Goal: Task Accomplishment & Management: Use online tool/utility

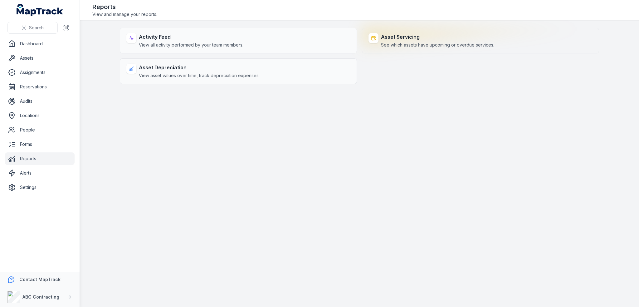
click at [410, 48] on div "Asset Servicing See which assets have upcoming or overdue services." at bounding box center [480, 41] width 237 height 26
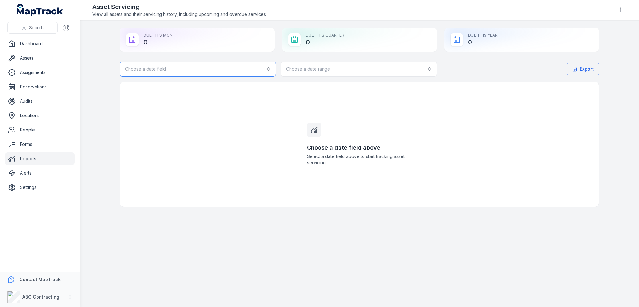
click at [232, 71] on button "Choose a date field" at bounding box center [198, 68] width 156 height 15
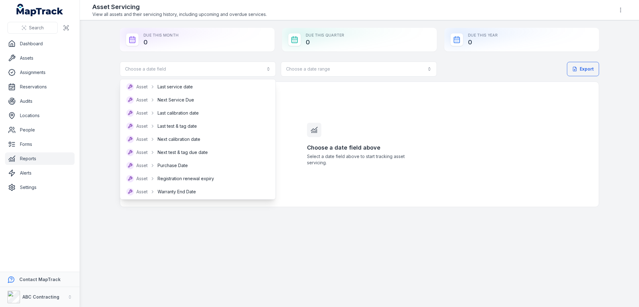
click at [324, 72] on div "Choose a date field Choose a date range" at bounding box center [278, 68] width 317 height 15
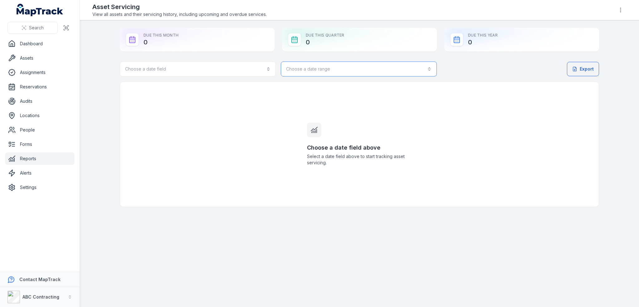
click at [332, 71] on button "Choose a date range" at bounding box center [359, 68] width 156 height 15
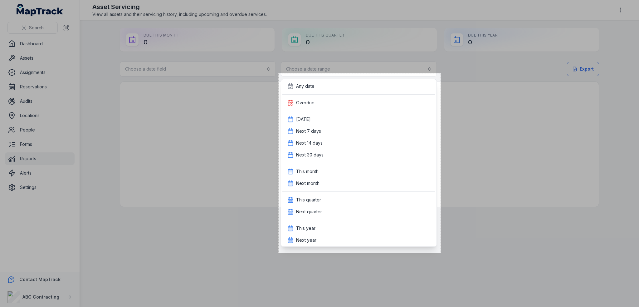
drag, startPoint x: 279, startPoint y: 73, endPoint x: 441, endPoint y: 252, distance: 241.2
click at [441, 252] on div "519 X 574" at bounding box center [319, 153] width 639 height 307
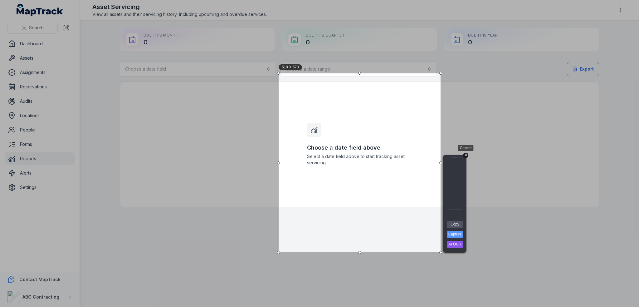
click at [466, 154] on div "+" at bounding box center [465, 155] width 5 height 5
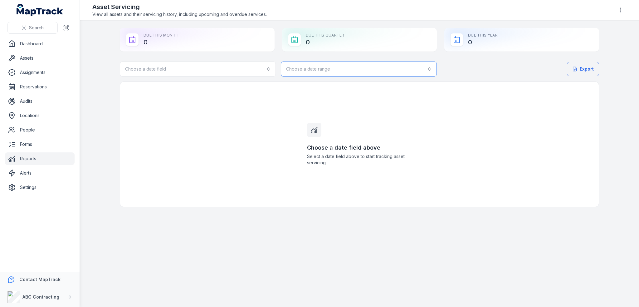
click at [389, 66] on button "Choose a date range" at bounding box center [359, 68] width 156 height 15
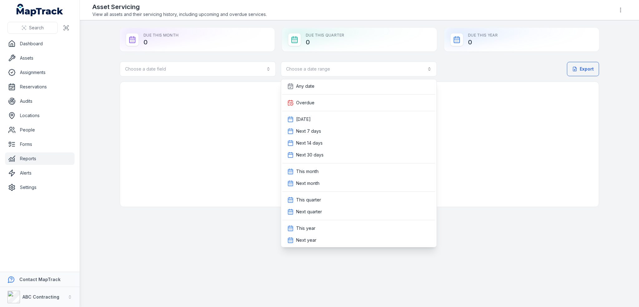
click at [156, 65] on div "Choose a date field Choose a date range" at bounding box center [278, 68] width 317 height 15
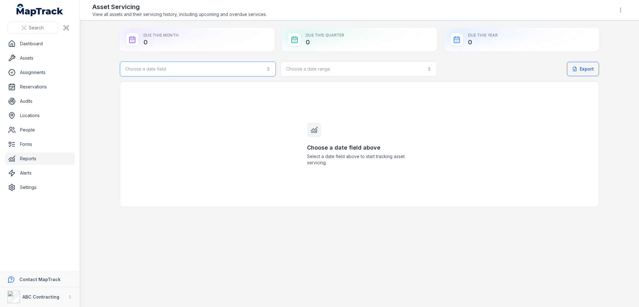
click at [157, 69] on button "Choose a date field" at bounding box center [198, 68] width 156 height 15
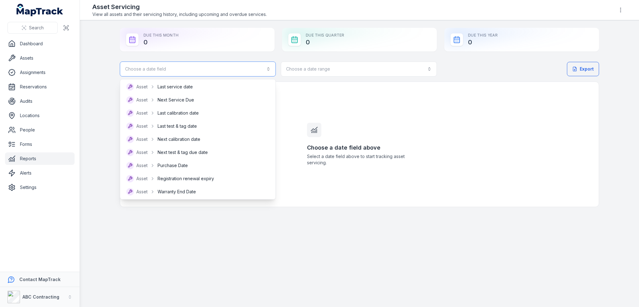
click at [157, 69] on button "Choose a date field" at bounding box center [198, 68] width 156 height 15
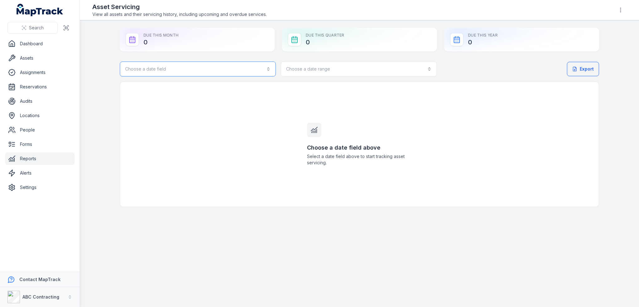
click at [159, 67] on button "Choose a date field" at bounding box center [198, 68] width 156 height 15
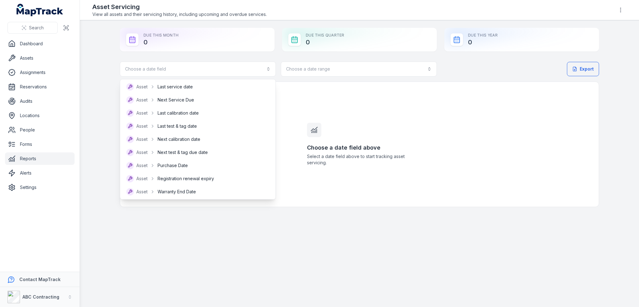
click at [342, 71] on div "Choose a date field Choose a date range" at bounding box center [278, 68] width 317 height 15
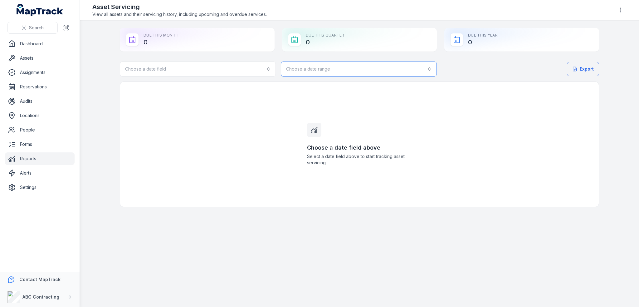
click at [324, 68] on button "Choose a date range" at bounding box center [359, 68] width 156 height 15
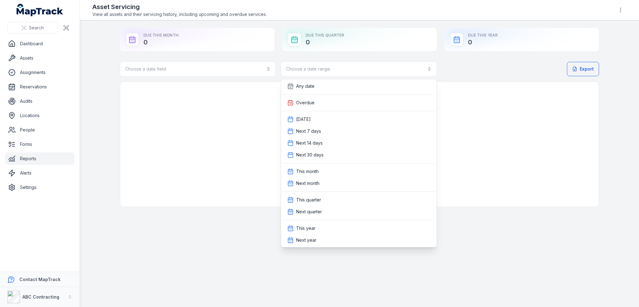
click at [233, 69] on div "Choose a date field Choose a date range" at bounding box center [278, 68] width 317 height 15
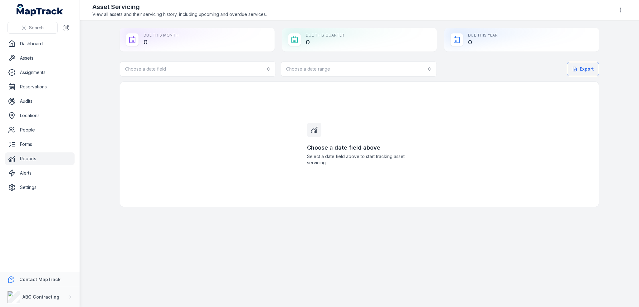
click at [99, 70] on main "Due This Month 0 Due This Quarter 0 Due This Year 0 Choose a date field Choose …" at bounding box center [359, 163] width 559 height 286
click at [321, 64] on button "Choose a date range" at bounding box center [359, 68] width 156 height 15
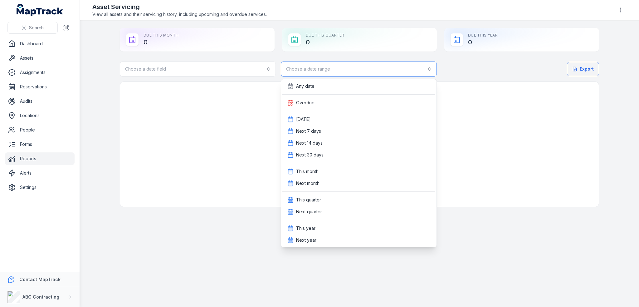
click at [312, 69] on button "Choose a date range" at bounding box center [359, 68] width 156 height 15
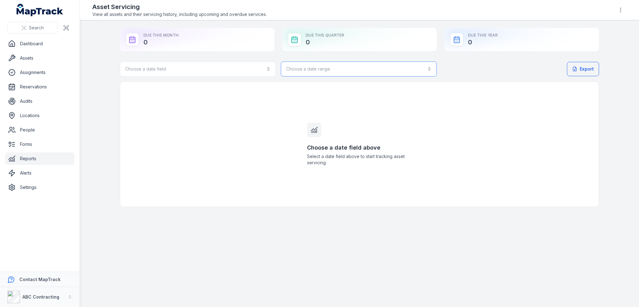
click at [312, 69] on button "Choose a date range" at bounding box center [359, 68] width 156 height 15
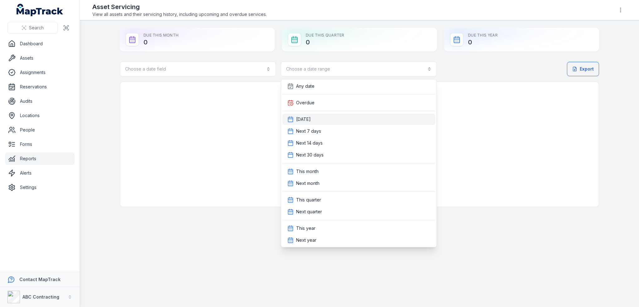
click at [314, 118] on div "[DATE]" at bounding box center [358, 119] width 143 height 6
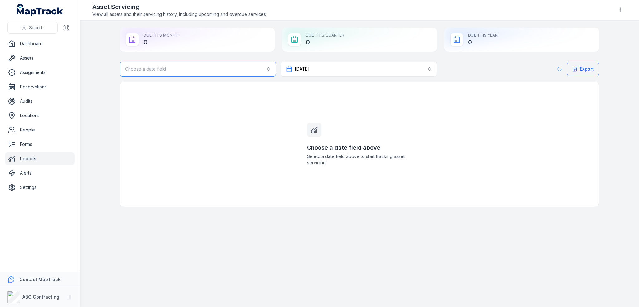
drag, startPoint x: 231, startPoint y: 68, endPoint x: 232, endPoint y: 72, distance: 3.8
click at [231, 68] on button "Choose a date field" at bounding box center [198, 68] width 156 height 15
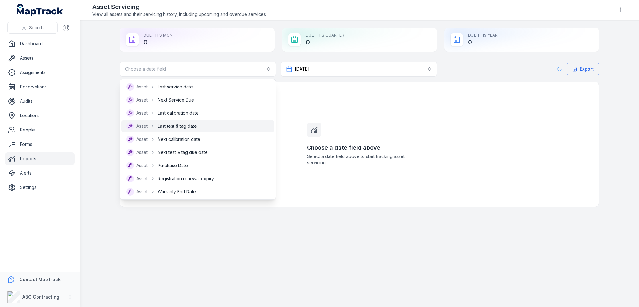
click at [185, 125] on span "Last test & tag date" at bounding box center [177, 126] width 39 height 6
